Goal: Transaction & Acquisition: Book appointment/travel/reservation

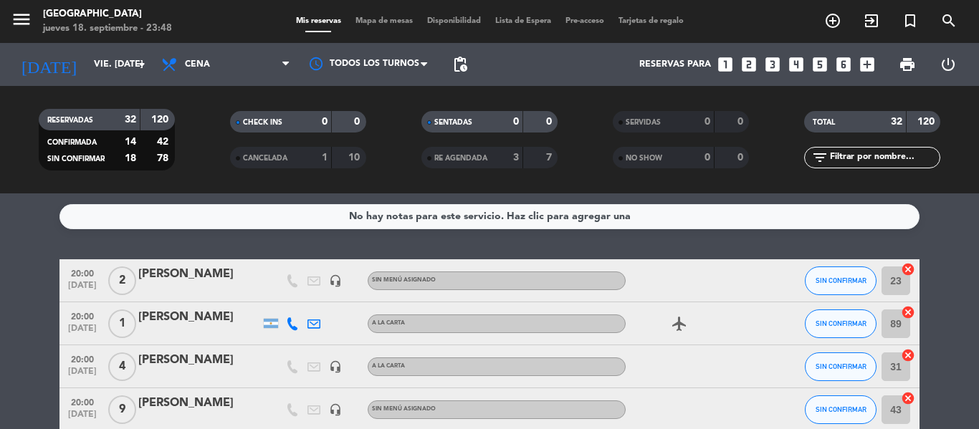
click at [819, 63] on icon "looks_5" at bounding box center [820, 64] width 19 height 19
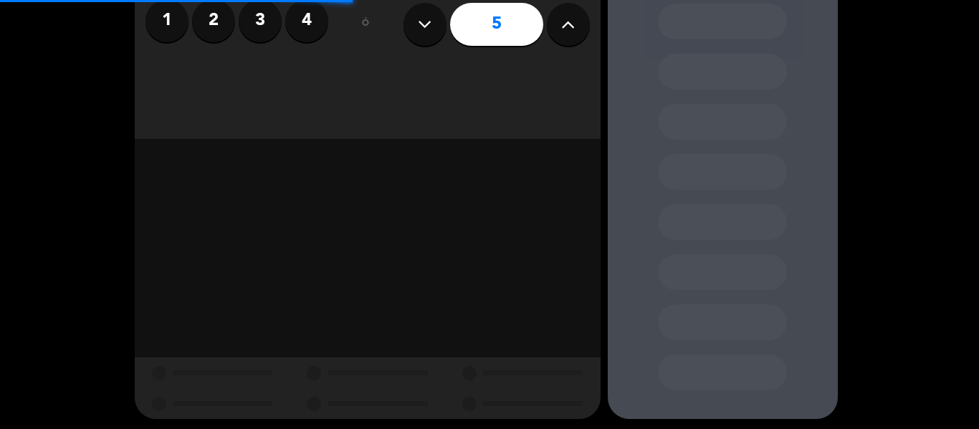
scroll to position [127, 0]
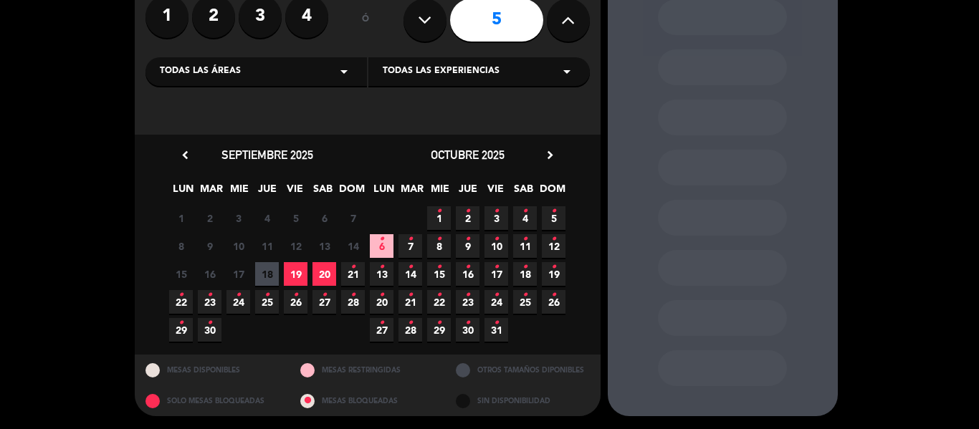
click at [292, 272] on span "19" at bounding box center [296, 274] width 24 height 24
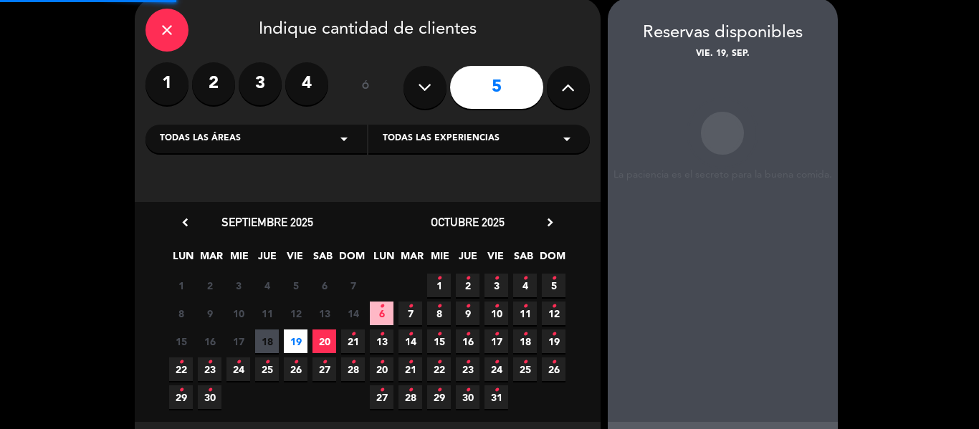
scroll to position [57, 0]
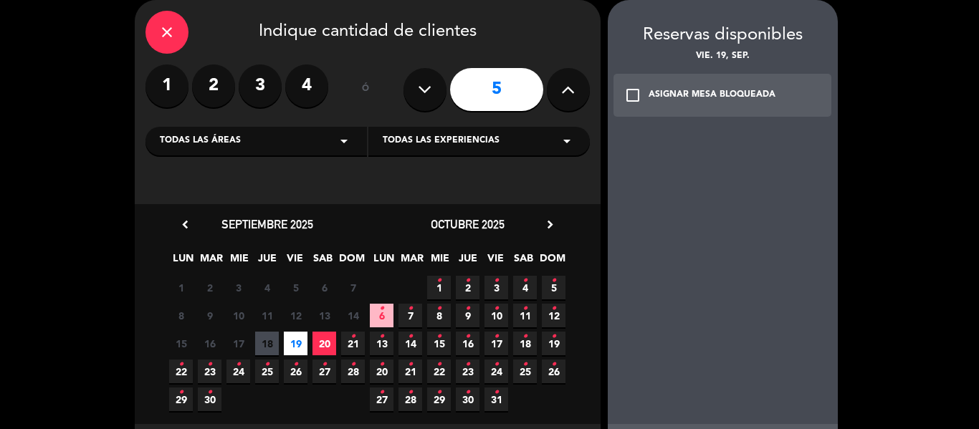
click at [701, 95] on div "ASIGNAR MESA BLOQUEADA" at bounding box center [712, 95] width 127 height 14
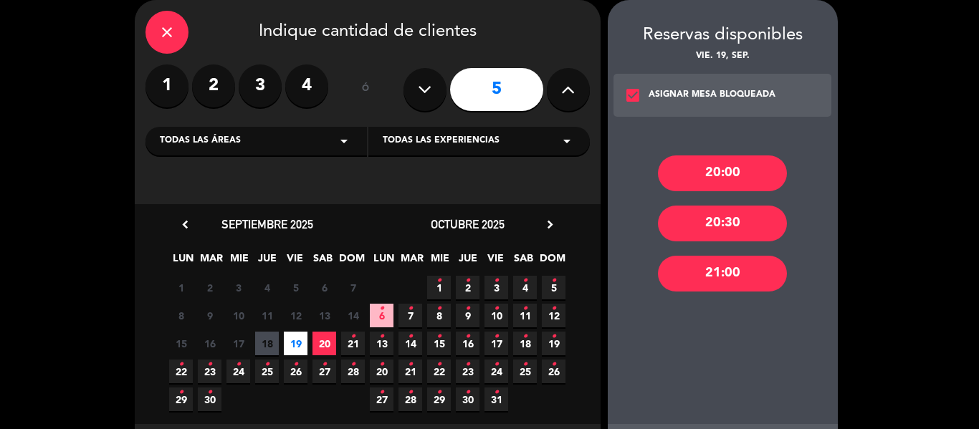
click at [733, 171] on div "20:00" at bounding box center [722, 174] width 129 height 36
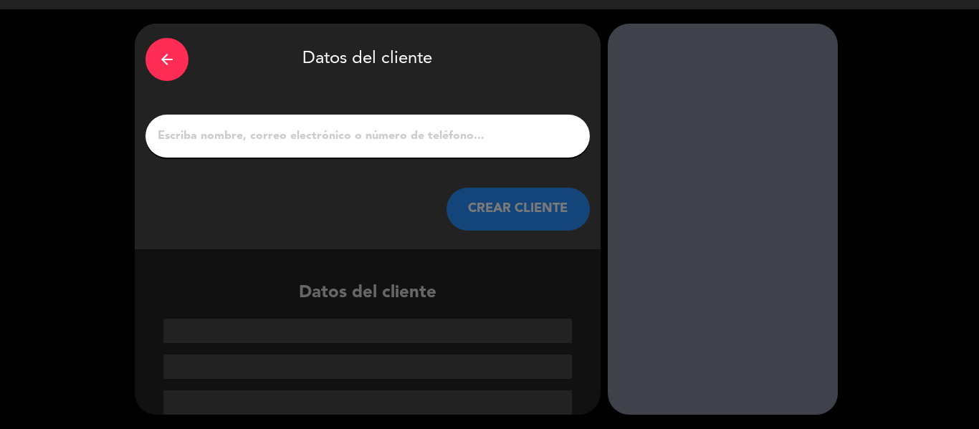
click at [411, 130] on input "1" at bounding box center [367, 136] width 423 height 20
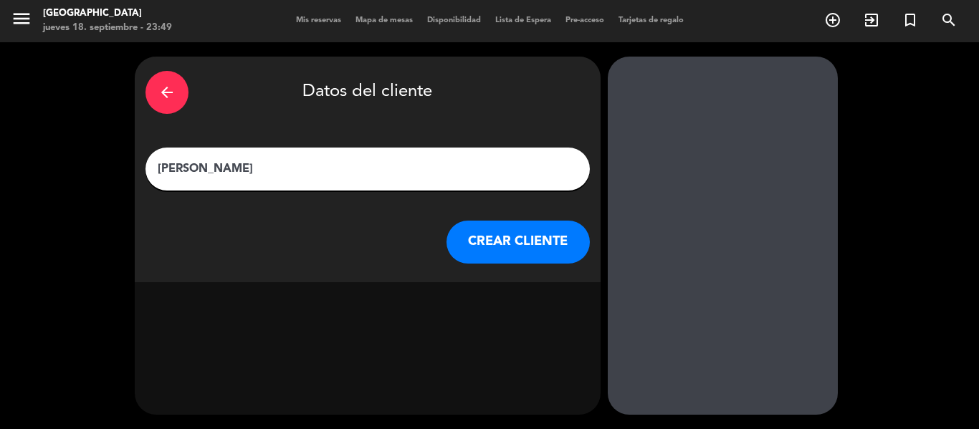
scroll to position [1, 0]
type input "[PERSON_NAME]"
click at [527, 249] on button "CREAR CLIENTE" at bounding box center [518, 242] width 143 height 43
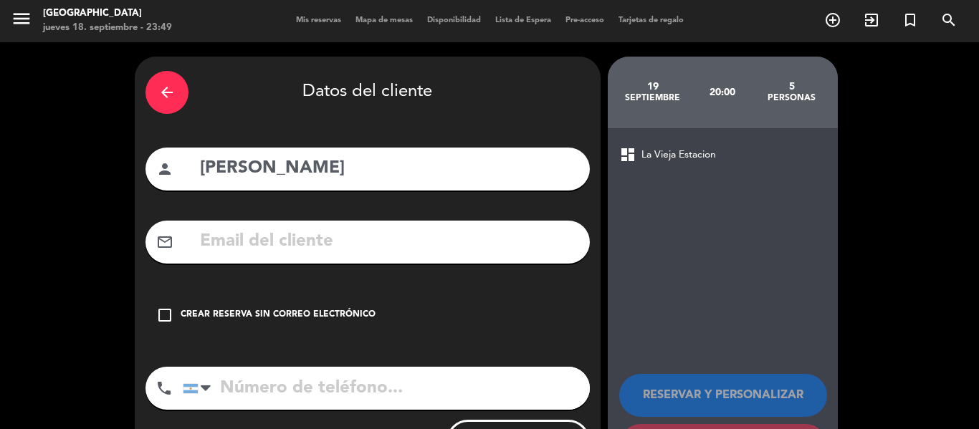
click at [326, 320] on div "Crear reserva sin correo electrónico" at bounding box center [278, 315] width 195 height 14
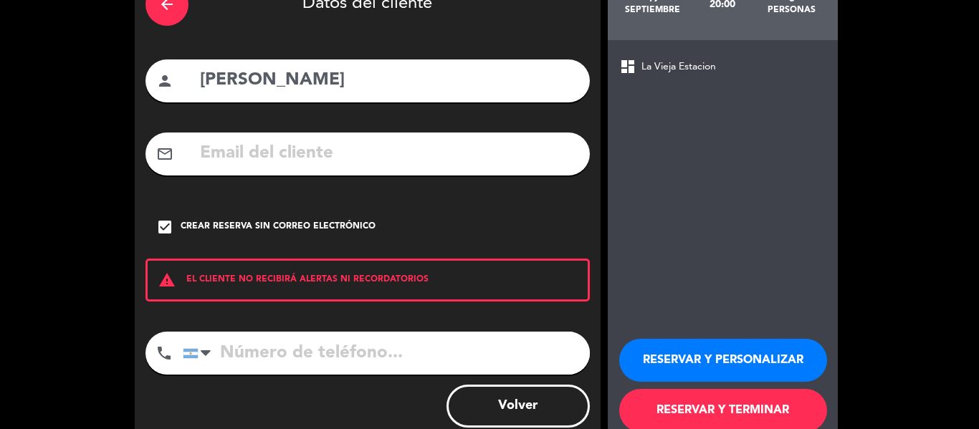
scroll to position [123, 0]
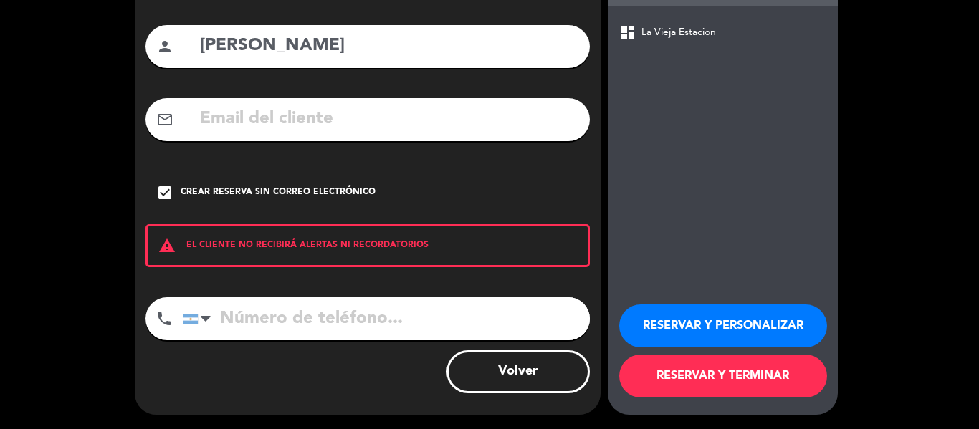
click at [766, 380] on button "RESERVAR Y TERMINAR" at bounding box center [723, 376] width 208 height 43
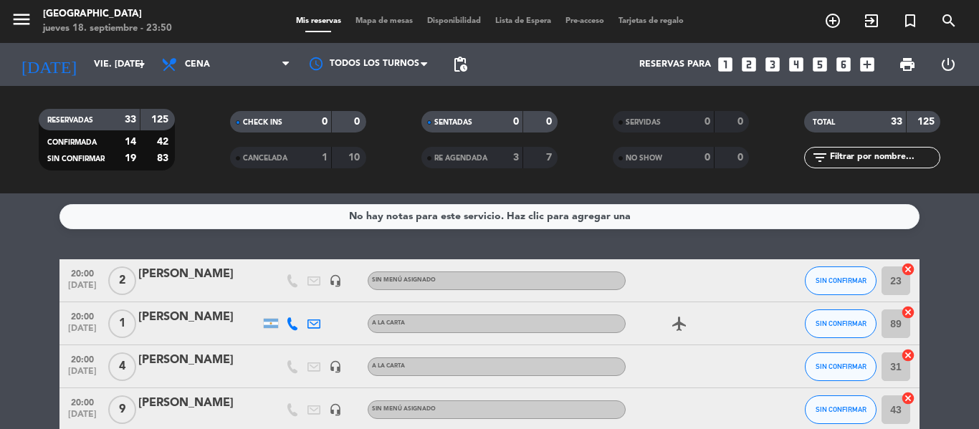
click at [774, 64] on icon "looks_3" at bounding box center [772, 64] width 19 height 19
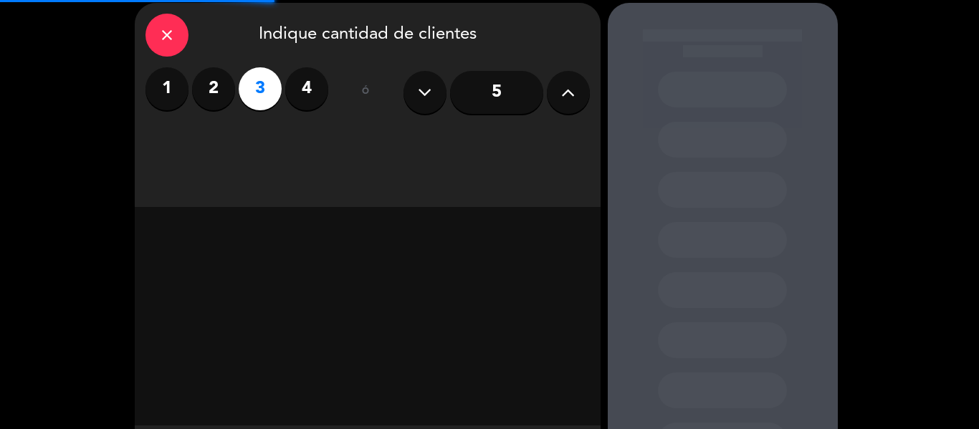
scroll to position [127, 0]
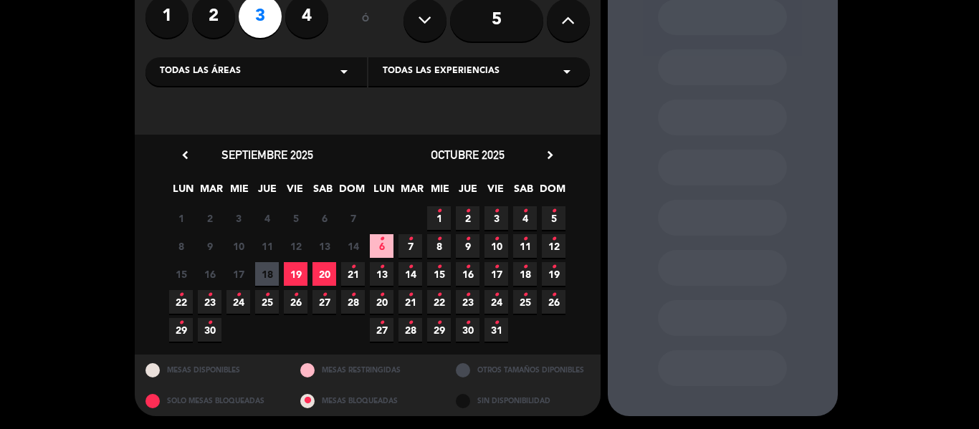
click at [310, 262] on div "15 16 17 18 19 20 21 •" at bounding box center [267, 274] width 201 height 28
click at [299, 269] on span "19" at bounding box center [296, 274] width 24 height 24
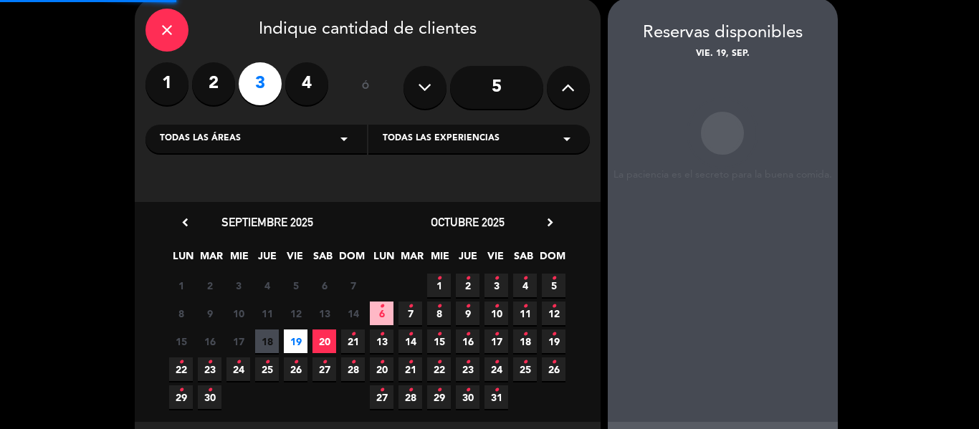
scroll to position [57, 0]
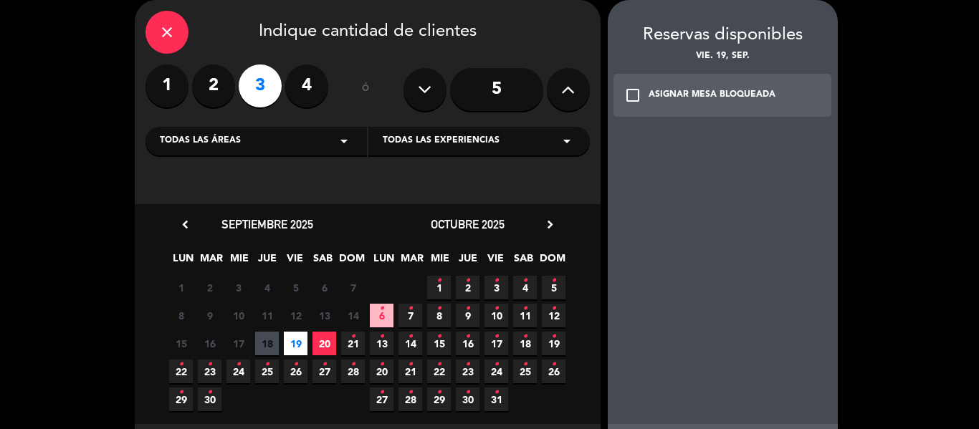
click at [722, 97] on div "ASIGNAR MESA BLOQUEADA" at bounding box center [712, 95] width 127 height 14
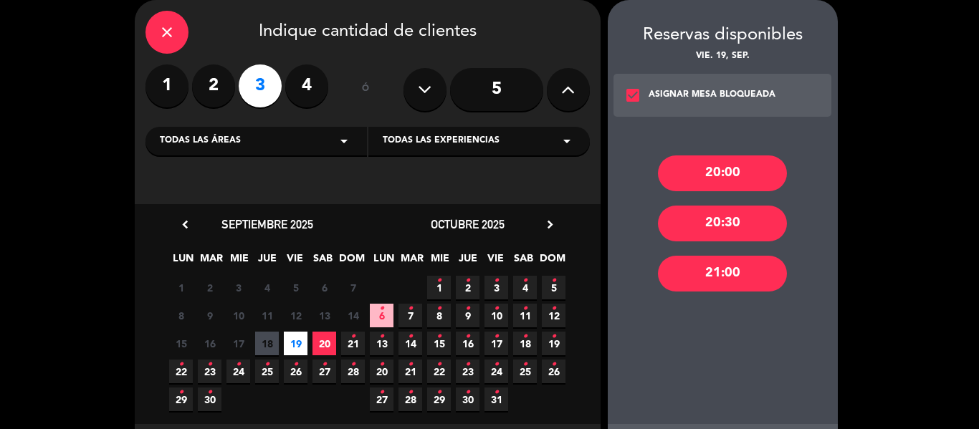
click at [726, 172] on div "20:00" at bounding box center [722, 174] width 129 height 36
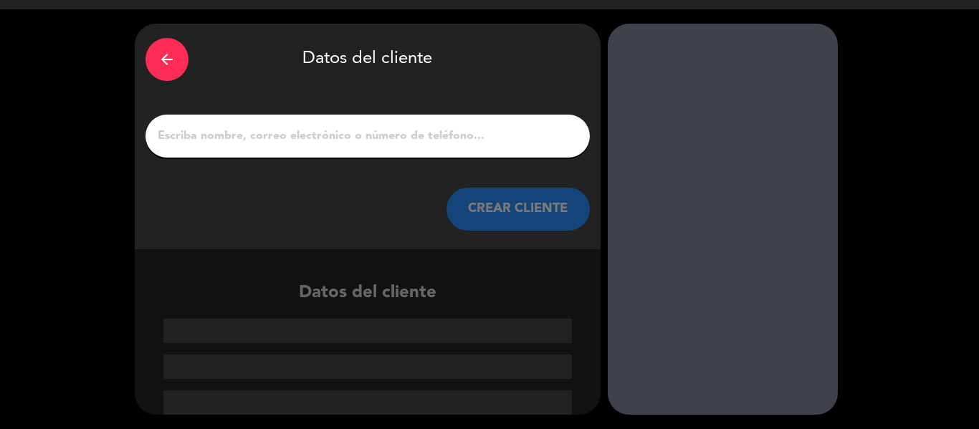
click at [411, 138] on input "1" at bounding box center [367, 136] width 423 height 20
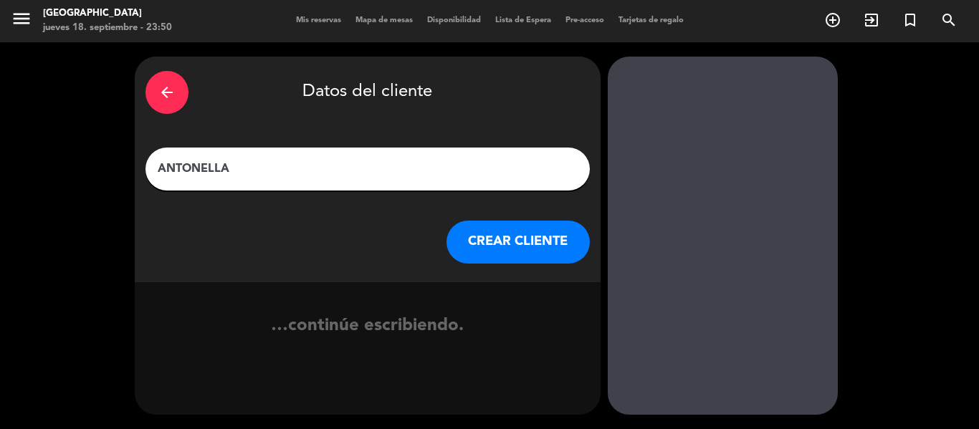
type input "ANTONELLA"
click at [487, 249] on button "CREAR CLIENTE" at bounding box center [518, 242] width 143 height 43
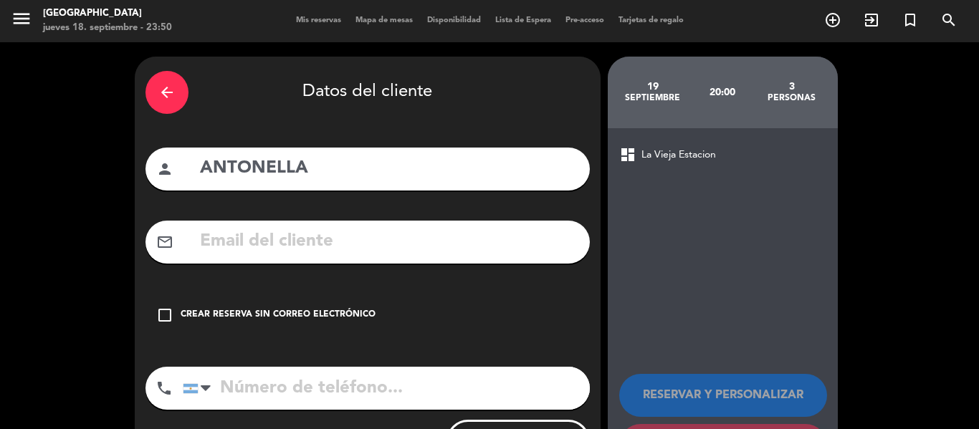
click at [318, 324] on div "check_box_outline_blank Crear reserva sin correo electrónico" at bounding box center [367, 315] width 444 height 43
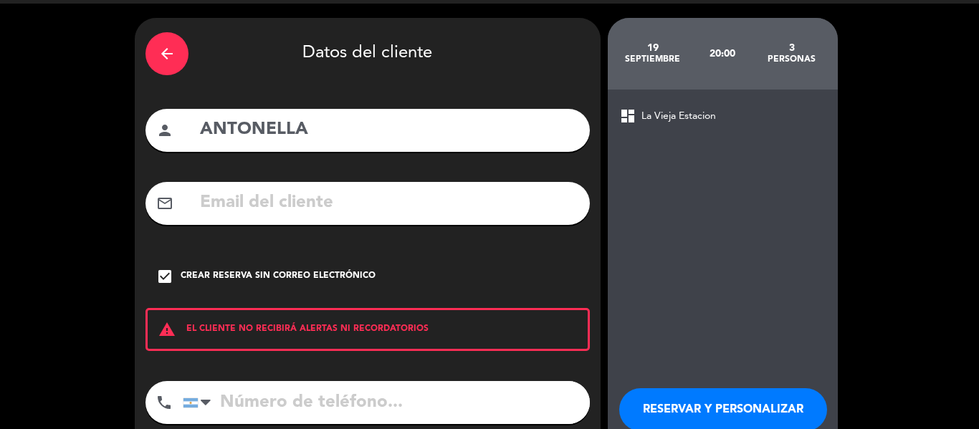
scroll to position [123, 0]
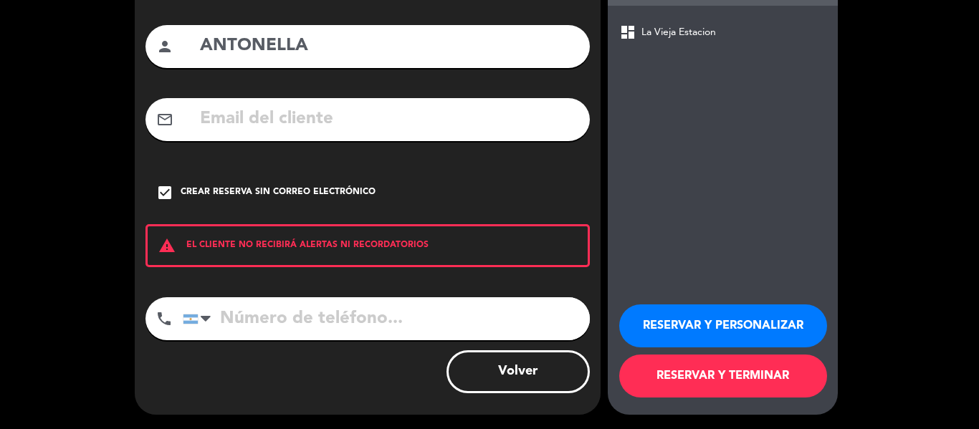
click at [657, 376] on button "RESERVAR Y TERMINAR" at bounding box center [723, 376] width 208 height 43
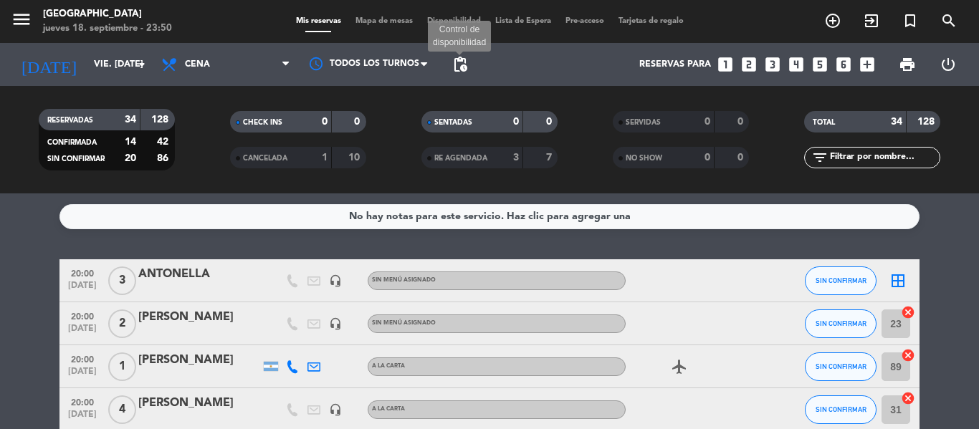
click at [461, 54] on span "pending_actions Control de disponibilidad" at bounding box center [460, 64] width 29 height 29
click at [457, 74] on span "pending_actions" at bounding box center [460, 64] width 29 height 29
click at [462, 69] on span "pending_actions" at bounding box center [460, 64] width 17 height 17
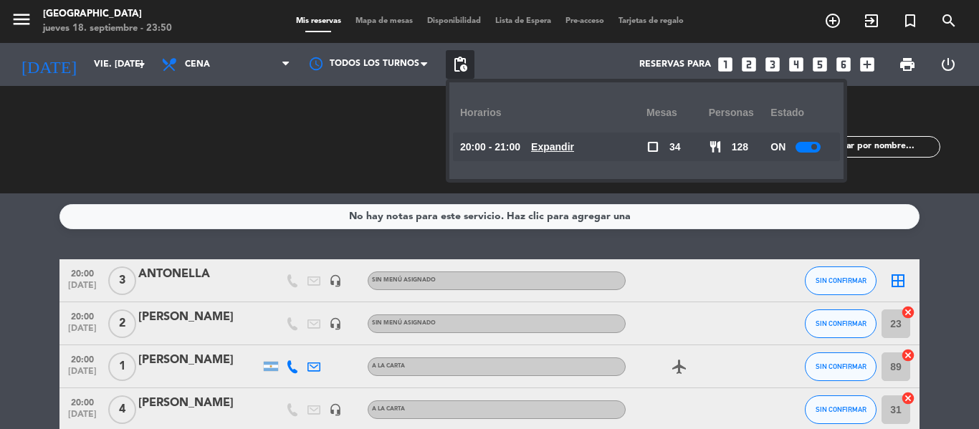
click at [811, 149] on div at bounding box center [808, 147] width 25 height 11
click at [512, 68] on div "Reservas para looks_one looks_two looks_3 looks_4 looks_5 looks_6 add_box" at bounding box center [677, 64] width 407 height 43
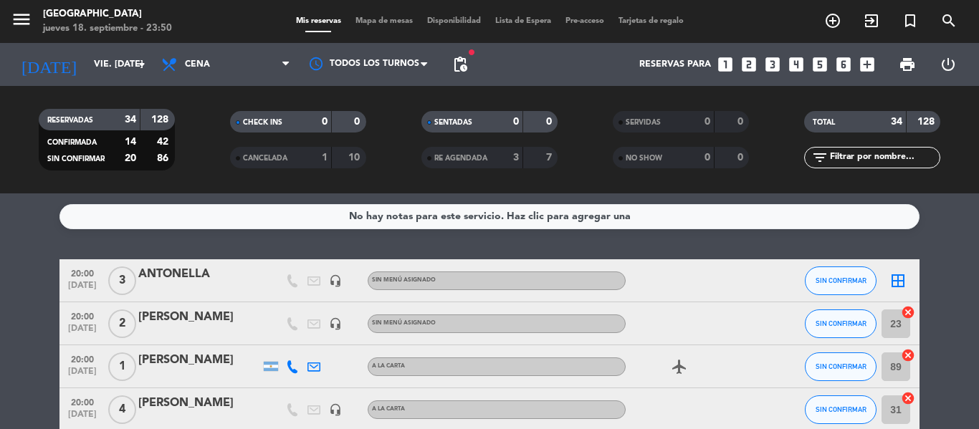
click at [239, 245] on div "No hay notas para este servicio. Haz clic para agregar una 20:00 [DATE] 3 ANTON…" at bounding box center [489, 312] width 979 height 236
